Goal: Transaction & Acquisition: Book appointment/travel/reservation

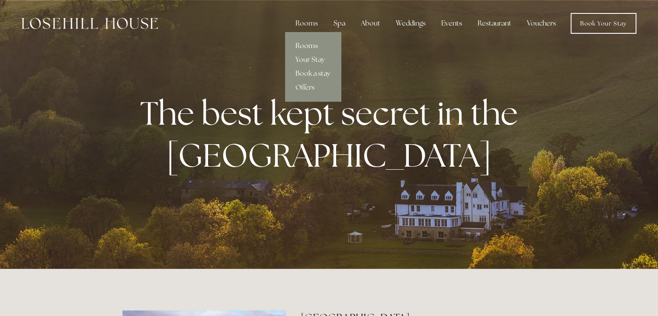
click at [308, 46] on link "Rooms" at bounding box center [313, 46] width 56 height 14
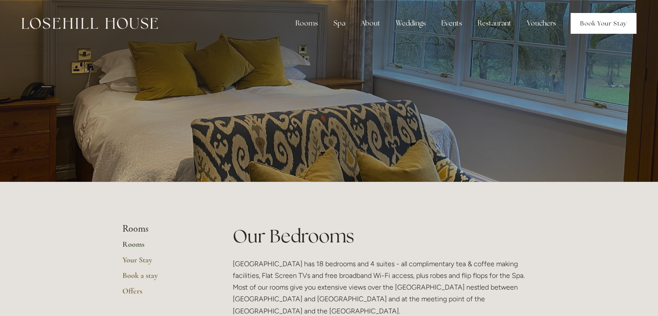
click at [599, 28] on link "Book Your Stay" at bounding box center [604, 23] width 66 height 21
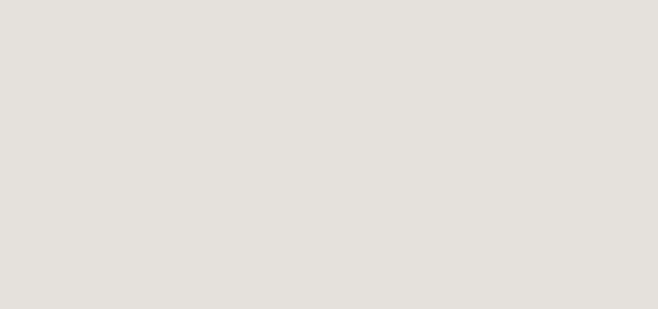
scroll to position [549, 0]
